Goal: Check status: Check status

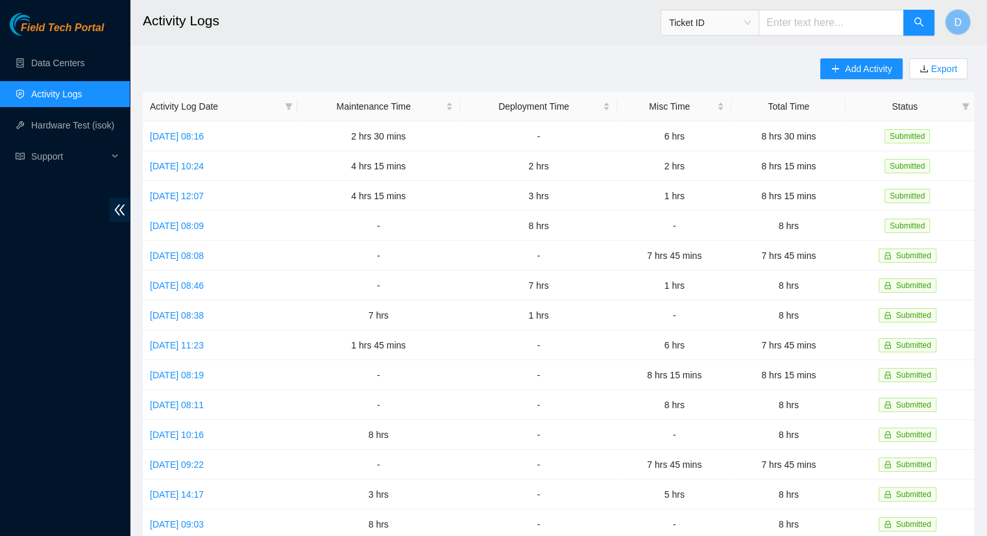
click at [985, 66] on main "Activity Logs Ticket ID D Add Activity Export Activity Log Date Maintenance Tim…" at bounding box center [558, 386] width 857 height 773
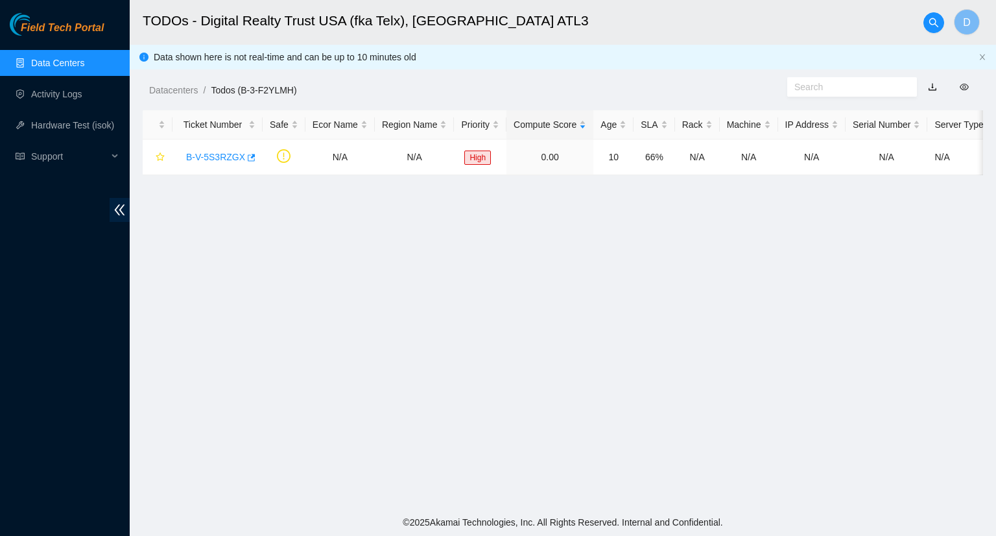
click at [84, 64] on link "Data Centers" at bounding box center [57, 63] width 53 height 10
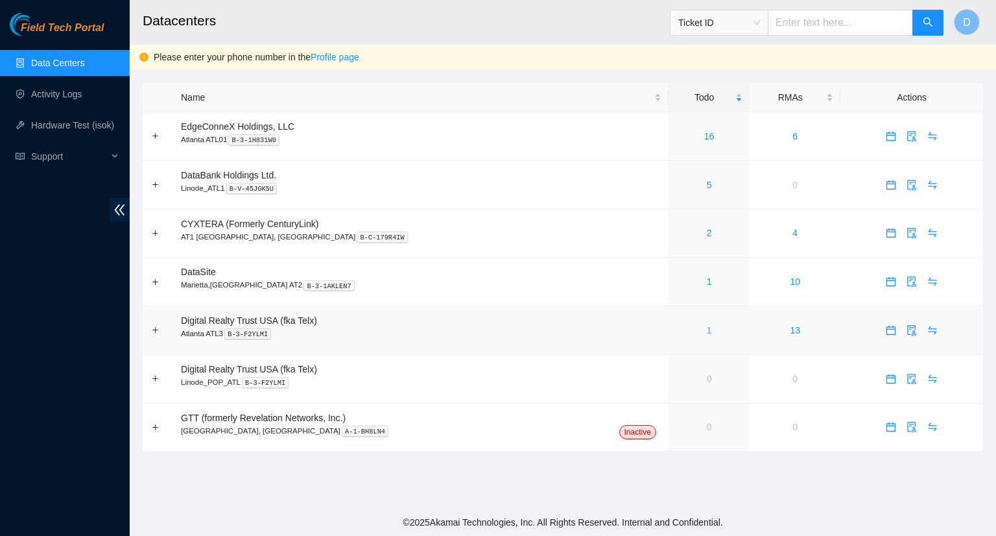
click at [707, 333] on link "1" at bounding box center [709, 330] width 5 height 10
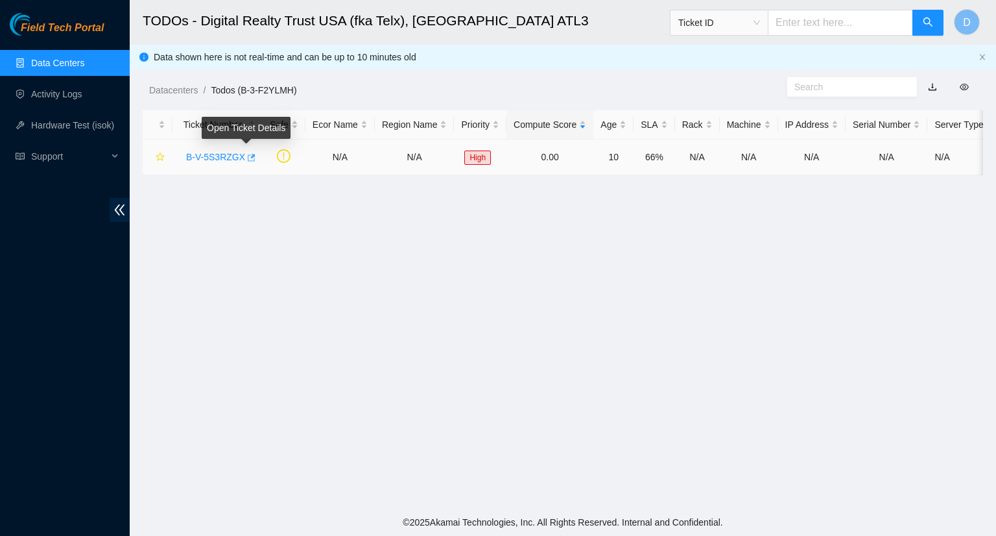
click at [246, 156] on icon "button" at bounding box center [250, 157] width 9 height 9
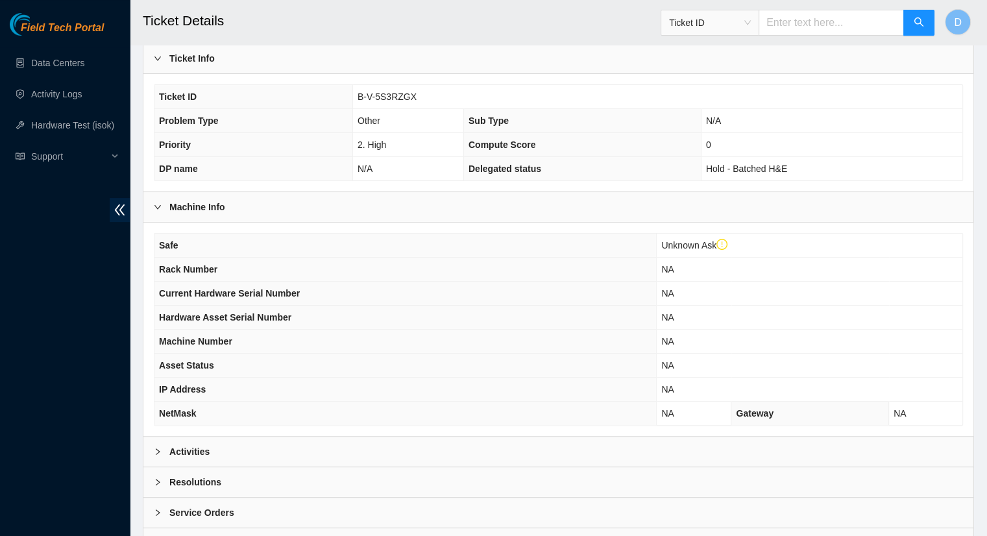
scroll to position [365, 0]
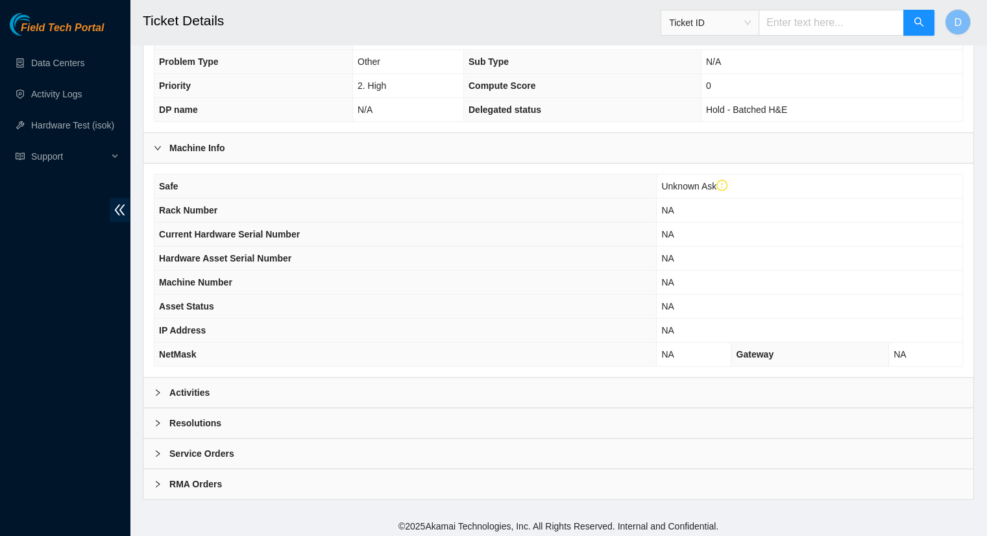
click at [178, 388] on b "Activities" at bounding box center [189, 392] width 40 height 14
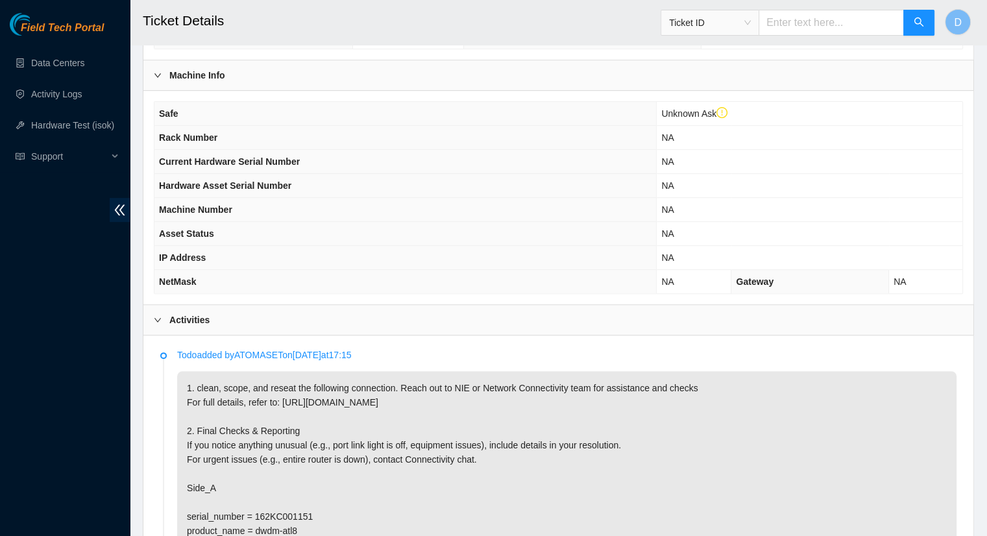
scroll to position [171, 0]
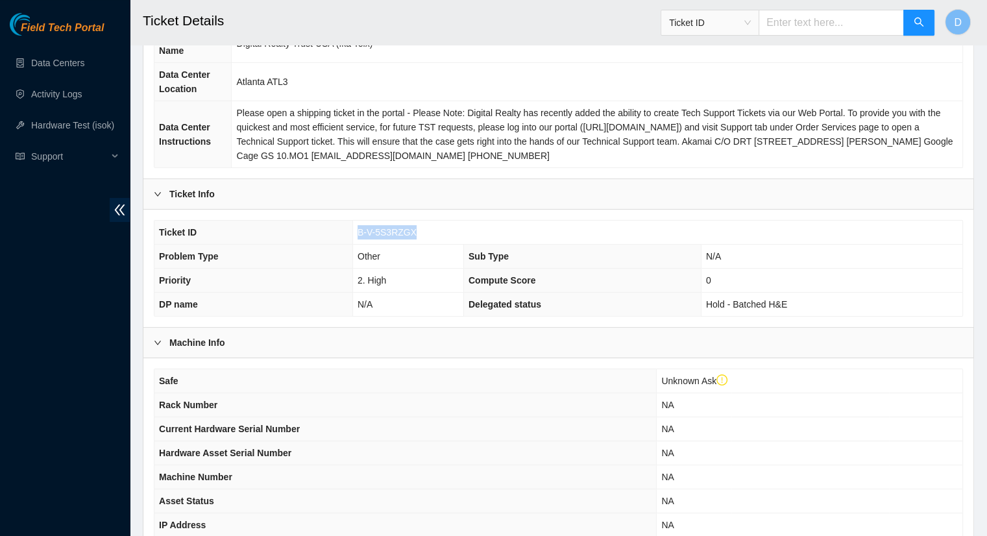
drag, startPoint x: 414, startPoint y: 231, endPoint x: 350, endPoint y: 231, distance: 64.2
click at [350, 231] on tr "Ticket ID B-V-5S3RZGX" at bounding box center [558, 233] width 808 height 24
copy tr "B-V-5S3RZGX"
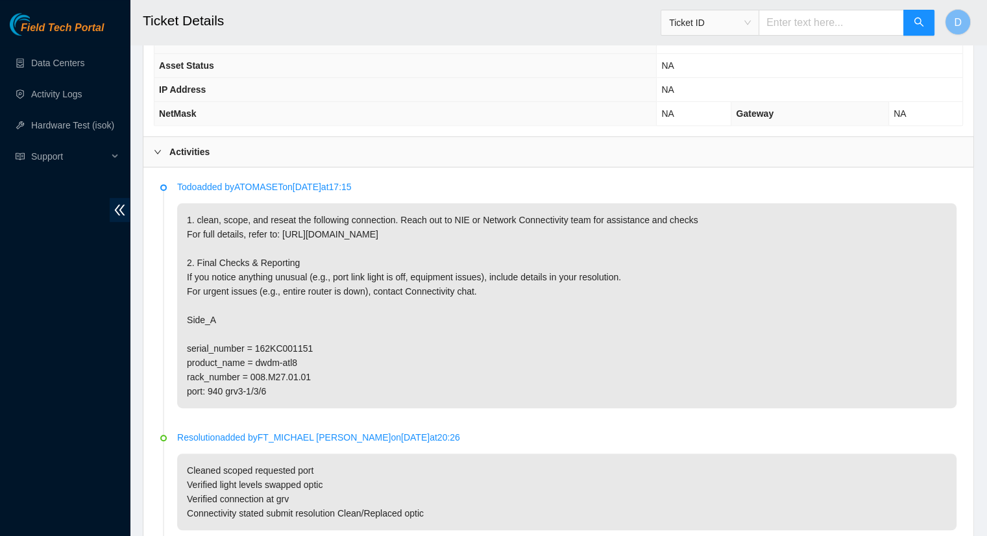
scroll to position [741, 0]
